Goal: Navigation & Orientation: Find specific page/section

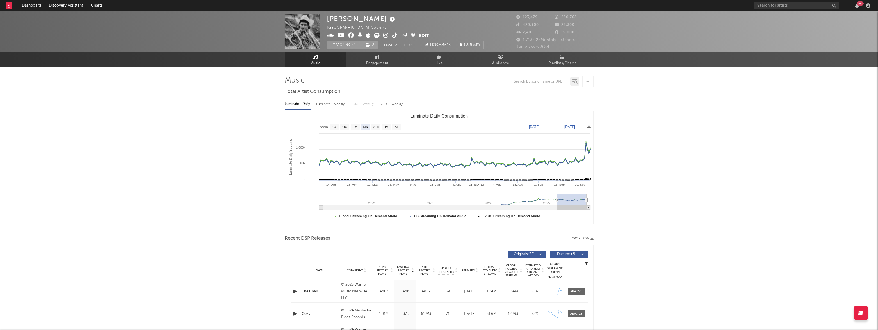
select select "6m"
click at [29, 5] on link "Dashboard" at bounding box center [31, 5] width 27 height 11
